Goal: Task Accomplishment & Management: Manage account settings

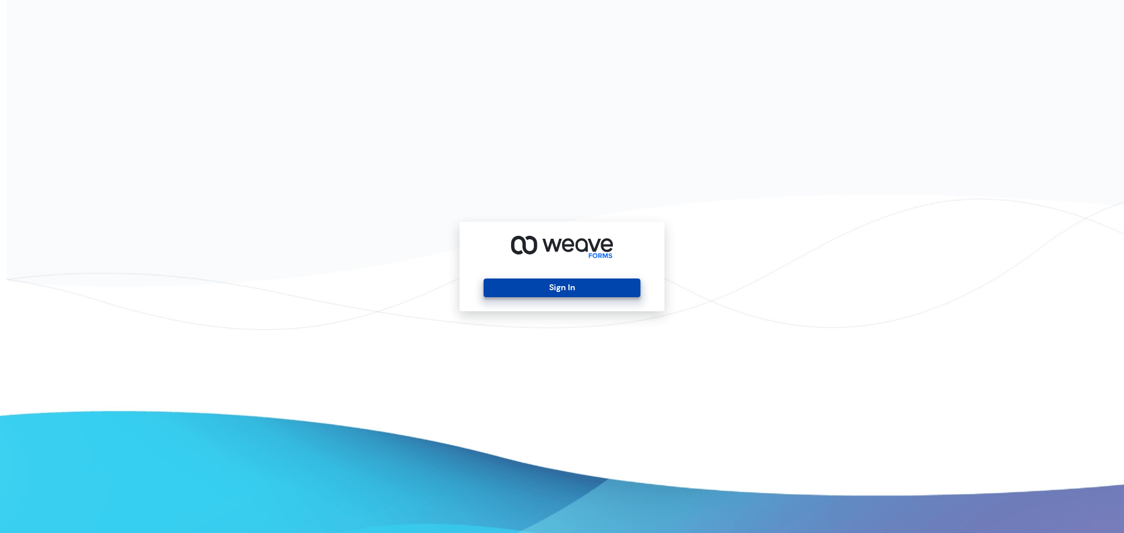
click at [572, 290] on button "Sign In" at bounding box center [562, 288] width 156 height 19
click at [567, 295] on button "Sign In" at bounding box center [562, 288] width 156 height 19
click at [567, 289] on button "Sign In" at bounding box center [562, 288] width 156 height 19
